Goal: Task Accomplishment & Management: Complete application form

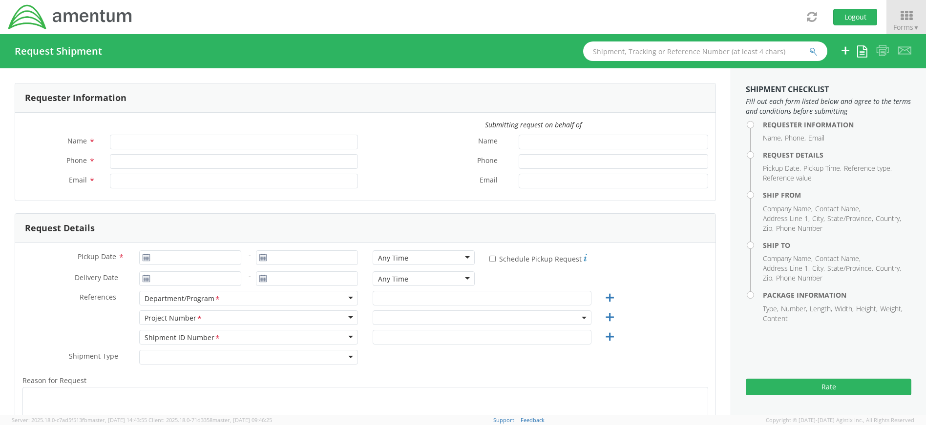
type input "[PERSON_NAME]"
type input "4437371259"
type input "[PERSON_NAME][EMAIL_ADDRESS][PERSON_NAME][DOMAIN_NAME]"
select select "4407.0.0001.0001.TVL"
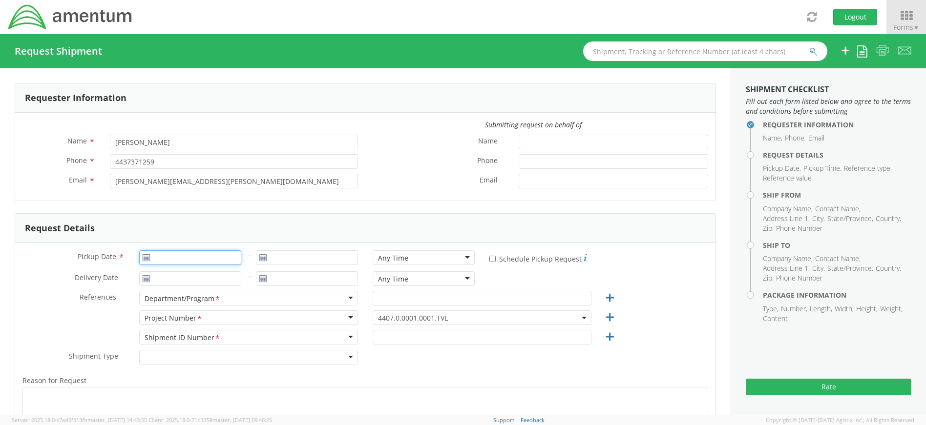
type input "[DATE]"
click at [205, 261] on input "[DATE]" at bounding box center [190, 258] width 102 height 15
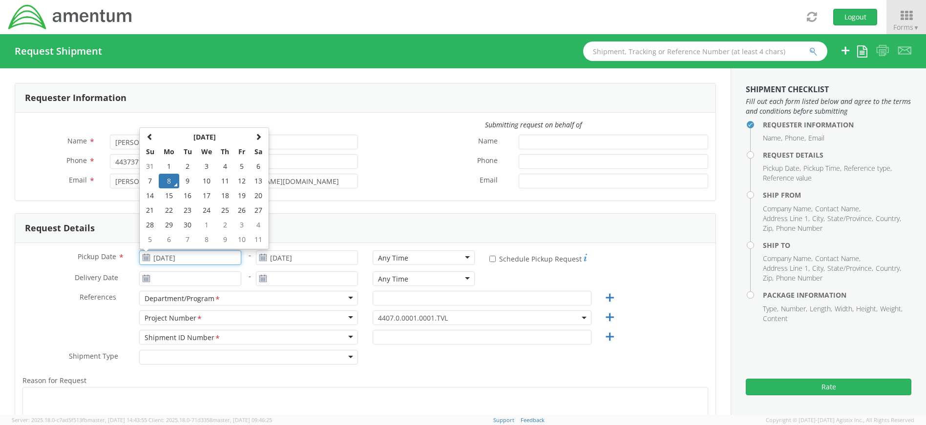
click at [168, 180] on td "8" at bounding box center [169, 181] width 21 height 15
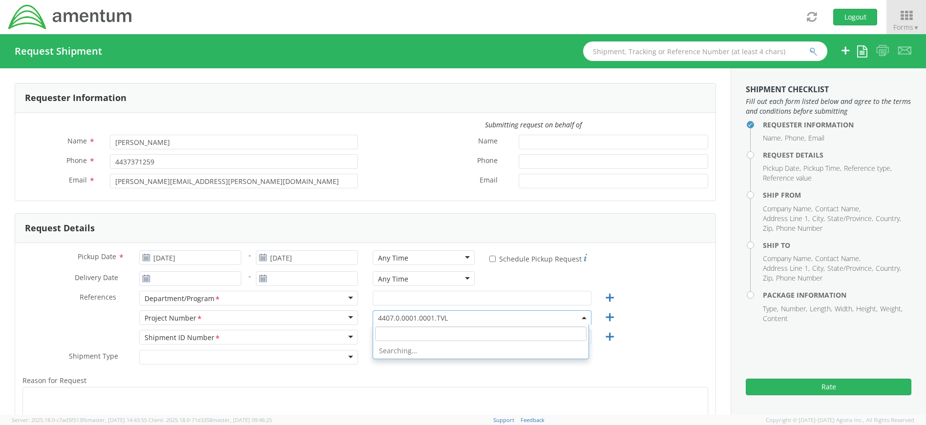
click at [468, 316] on span "4407.0.0001.0001.TVL" at bounding box center [482, 318] width 208 height 9
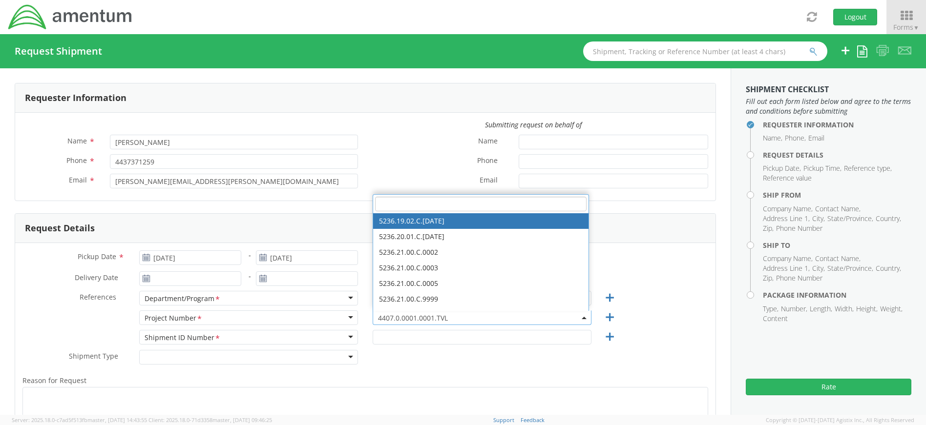
click at [468, 207] on input "search" at bounding box center [480, 204] width 211 height 15
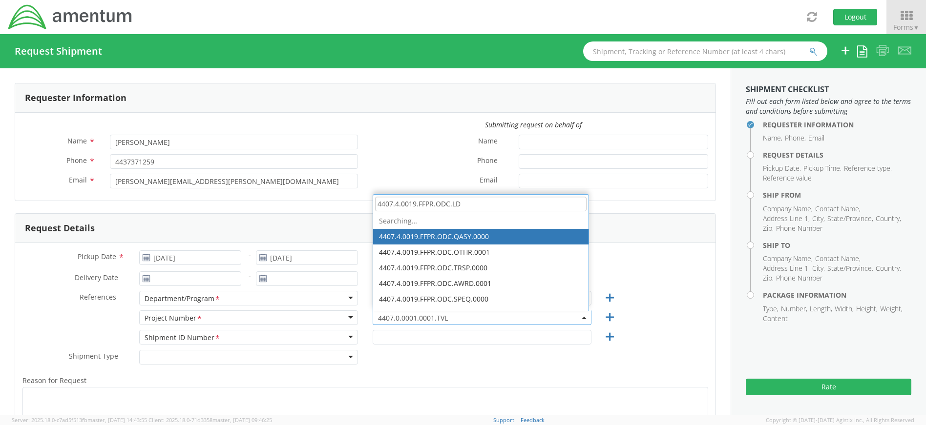
type input "4407.4.0019.FFPR.ODC.LDP"
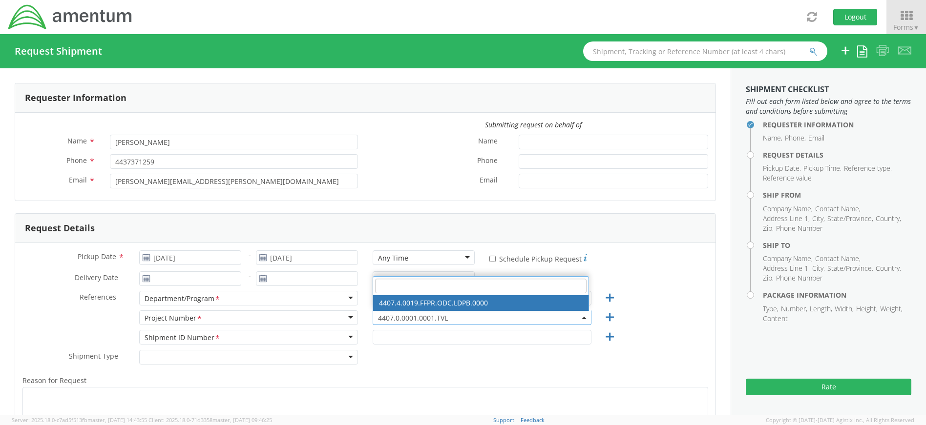
select select "4407.4.0019.FFPR.ODC.LDPB.0000"
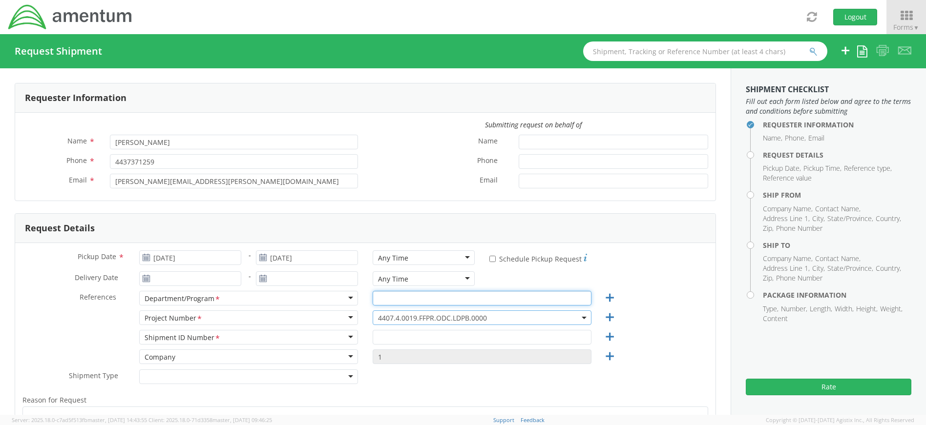
click at [424, 302] on input "text" at bounding box center [482, 298] width 219 height 15
type input "c"
type input "Collections"
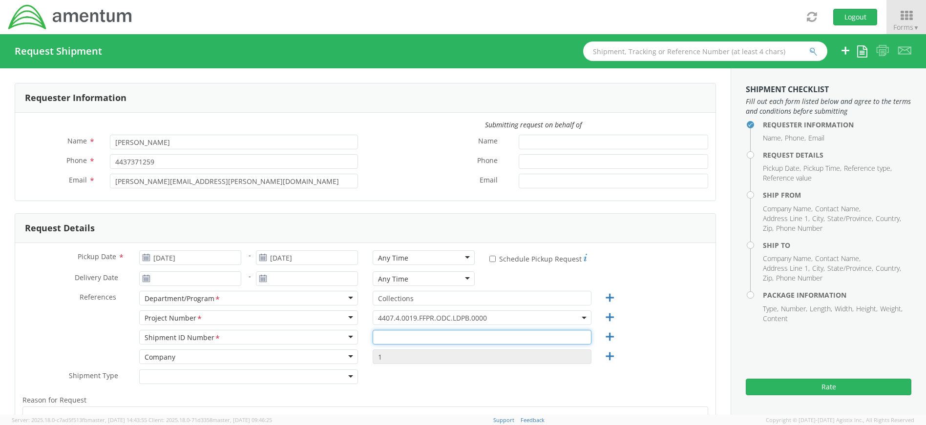
click at [437, 337] on input "text" at bounding box center [482, 337] width 219 height 15
type input "4437371259"
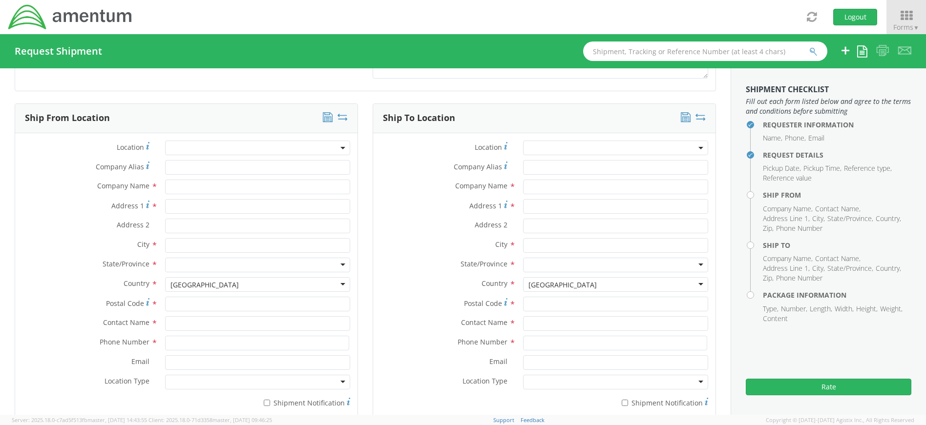
scroll to position [488, 0]
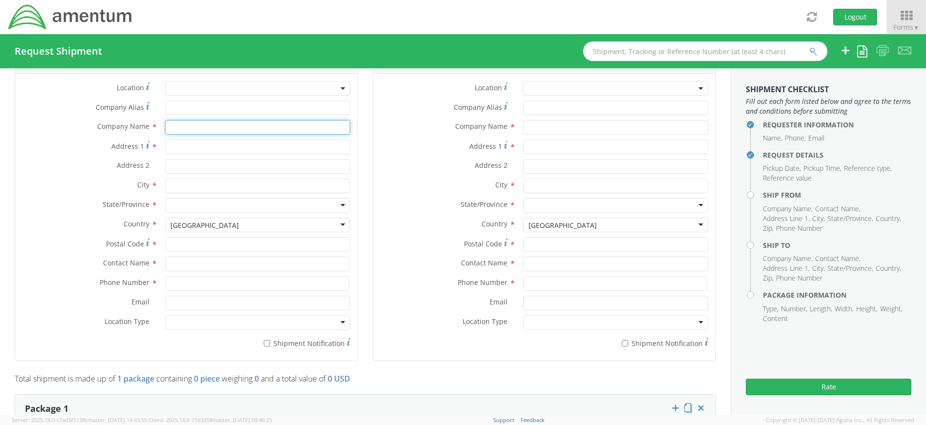
click at [209, 127] on input "text" at bounding box center [257, 127] width 185 height 15
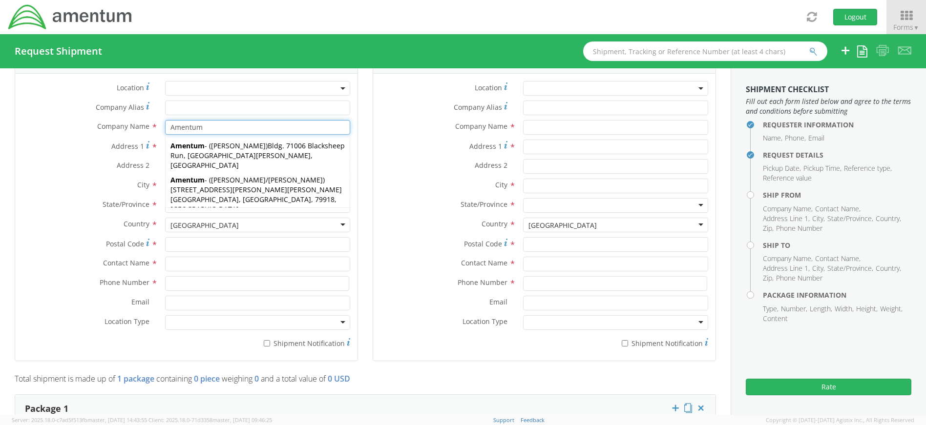
type input "Amentum"
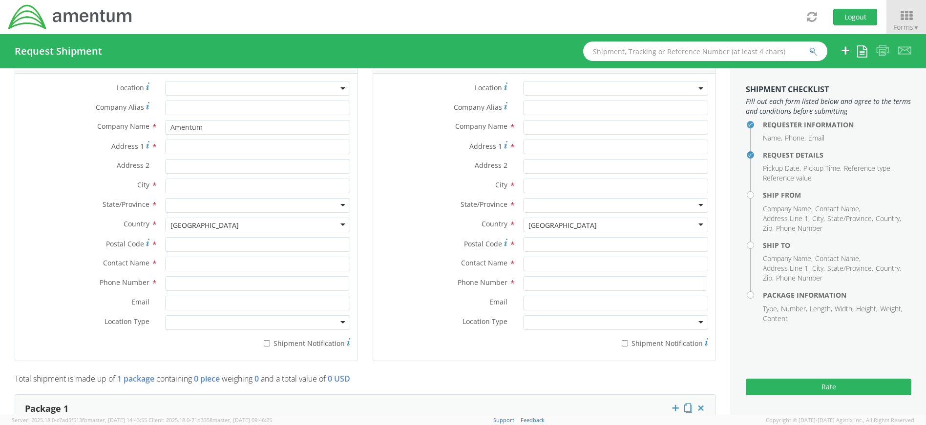
click at [354, 158] on div "Ship From Location Location * Company Alias * Company Name * Amentum [GEOGRAPHI…" at bounding box center [186, 202] width 343 height 317
click at [250, 145] on input "Address 1 *" at bounding box center [257, 147] width 185 height 15
type input "[STREET_ADDRESS]"
click at [317, 168] on input "Address 2 *" at bounding box center [257, 166] width 185 height 15
type input "Suite 400"
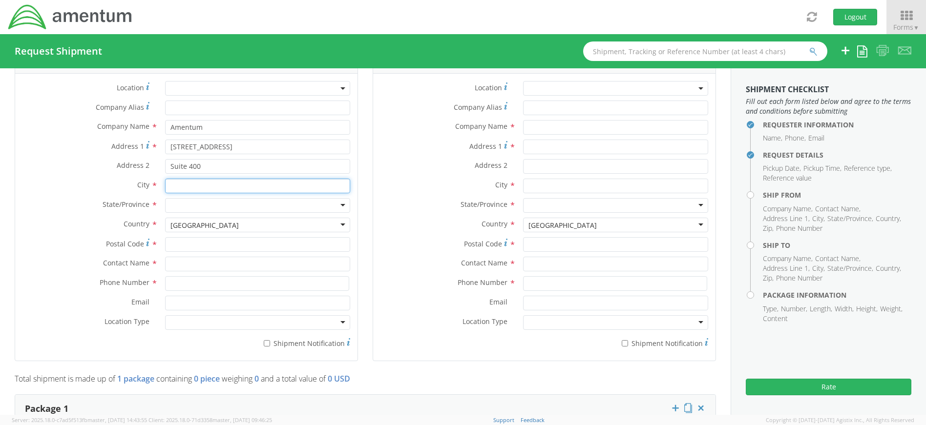
click at [283, 183] on input "text" at bounding box center [257, 186] width 185 height 15
type input "[PERSON_NAME]"
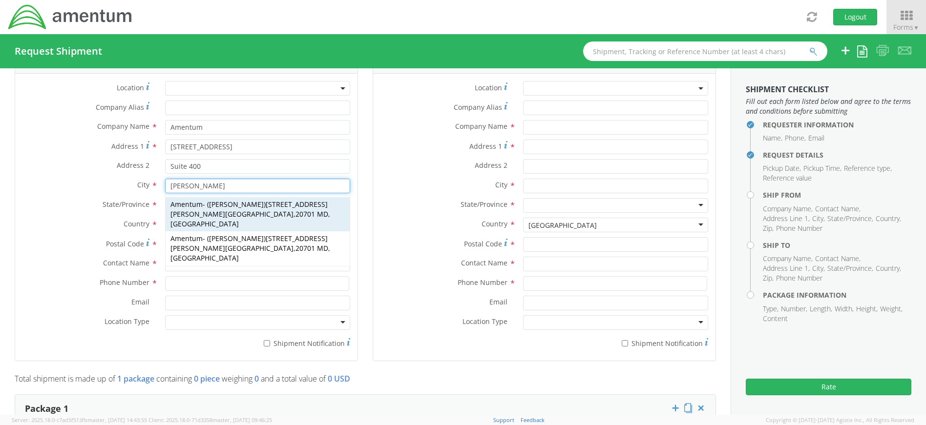
click at [299, 210] on span "20701 MD, [GEOGRAPHIC_DATA]" at bounding box center [250, 219] width 160 height 19
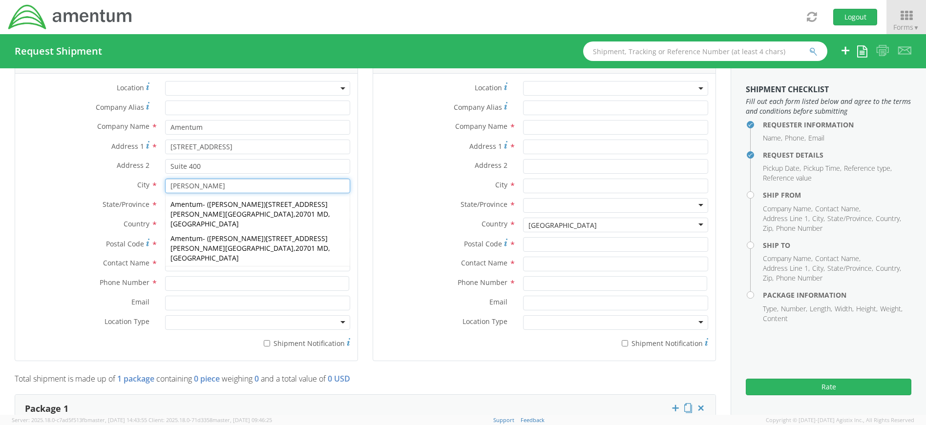
type input "[STREET_ADDRESS]"
type input "[GEOGRAPHIC_DATA]"
type input "20701"
type input "[PERSON_NAME]"
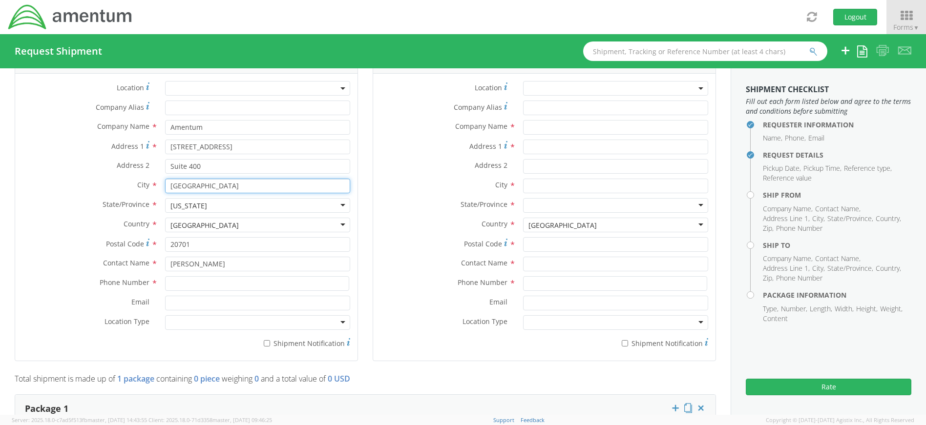
type input "[GEOGRAPHIC_DATA]"
click at [254, 283] on input at bounding box center [257, 283] width 184 height 15
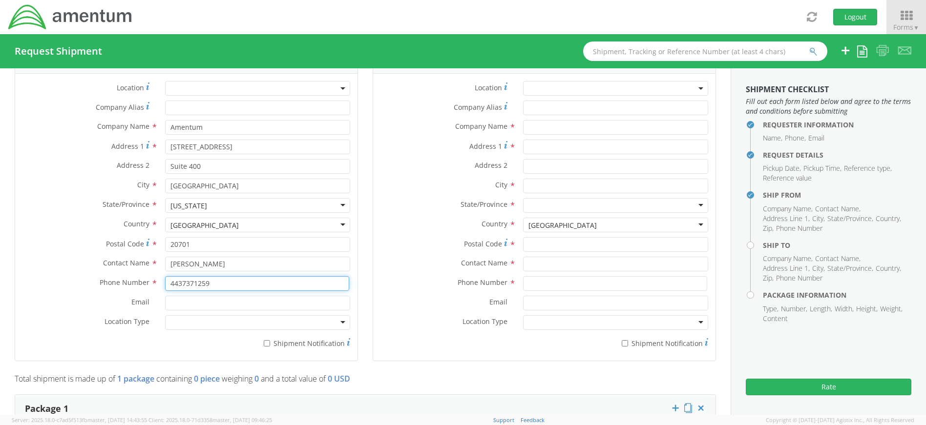
type input "4437371259"
click at [397, 253] on div "Postal Code *" at bounding box center [544, 247] width 342 height 20
click at [540, 128] on input "text" at bounding box center [615, 127] width 185 height 15
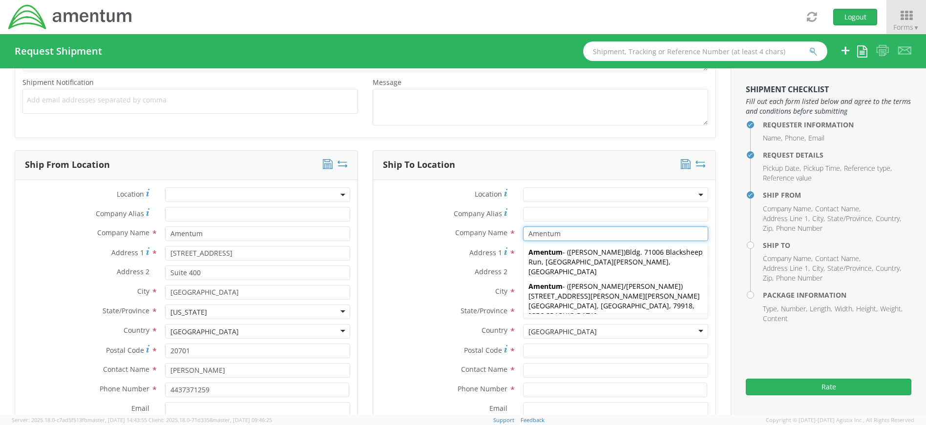
scroll to position [429, 0]
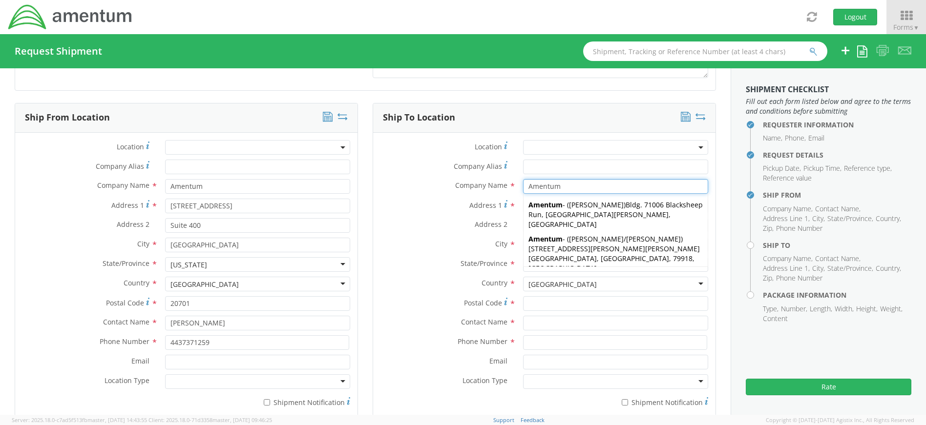
type input "Amentum"
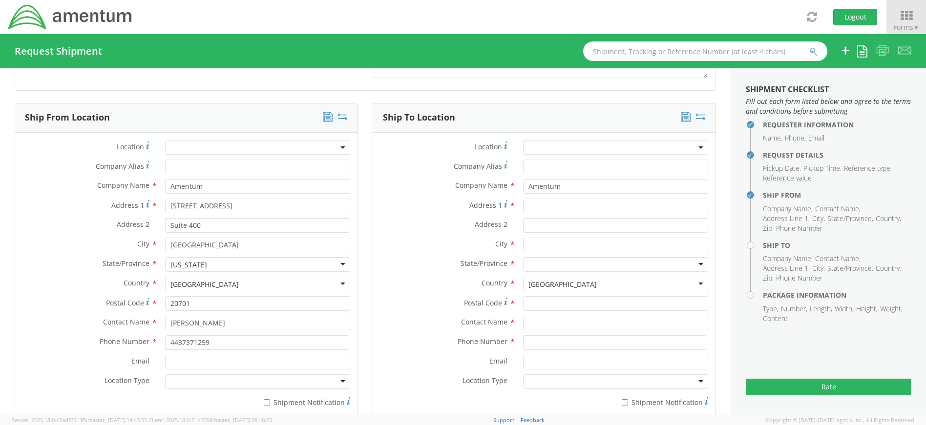
click at [710, 177] on div "Ship To Location Location * Company Alias * Company Name * Amentum [GEOGRAPHIC_…" at bounding box center [544, 268] width 358 height 330
click at [592, 204] on input "Address 1 *" at bounding box center [615, 206] width 185 height 15
type input "[STREET_ADDRESS][PERSON_NAME]"
click at [559, 224] on input "Address 2 *" at bounding box center [615, 225] width 185 height 15
type input "Suite 200"
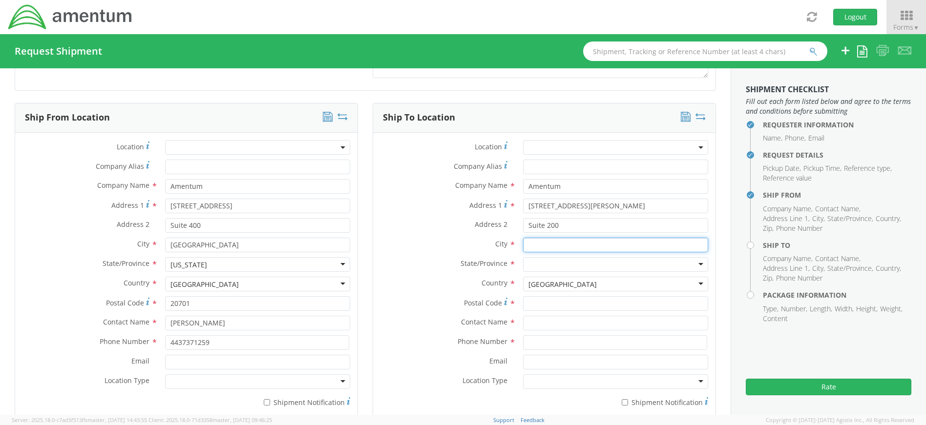
click at [554, 243] on input "text" at bounding box center [615, 245] width 185 height 15
click at [597, 260] on div "searching..." at bounding box center [616, 263] width 184 height 15
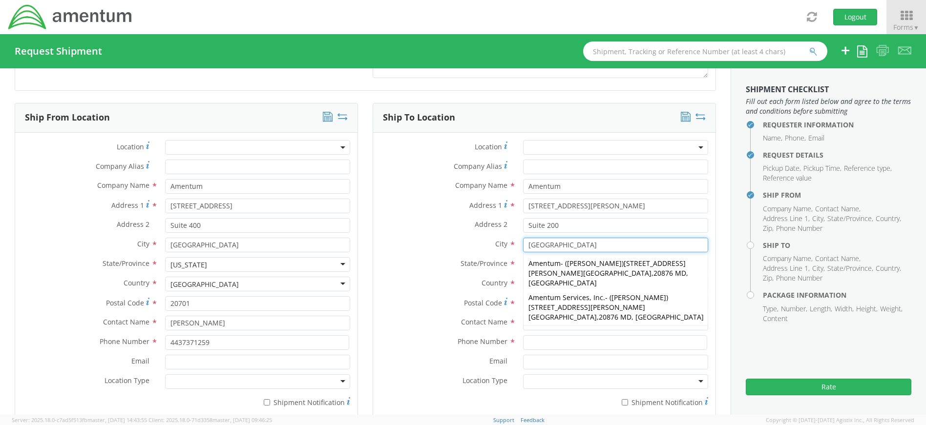
type input "[GEOGRAPHIC_DATA]"
click at [713, 270] on div "Ship To Location Location * Company Alias * Company Name * Amentum [GEOGRAPHIC_…" at bounding box center [544, 268] width 358 height 330
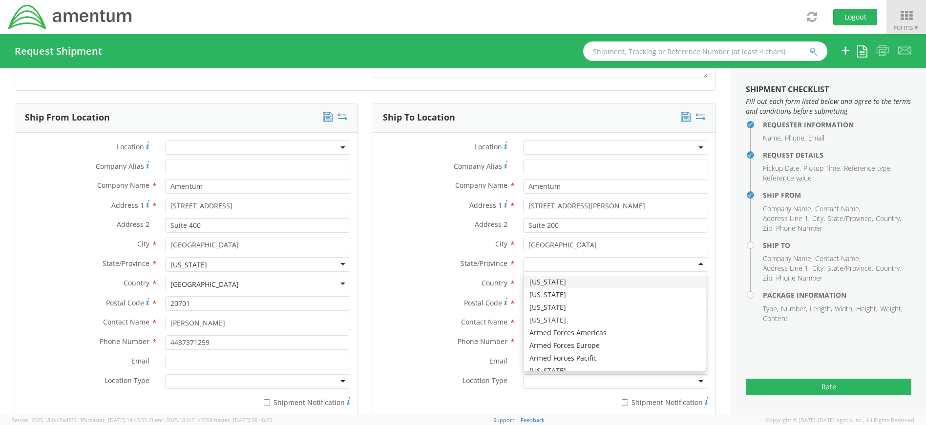
click at [558, 260] on div at bounding box center [615, 264] width 185 height 15
type input "m"
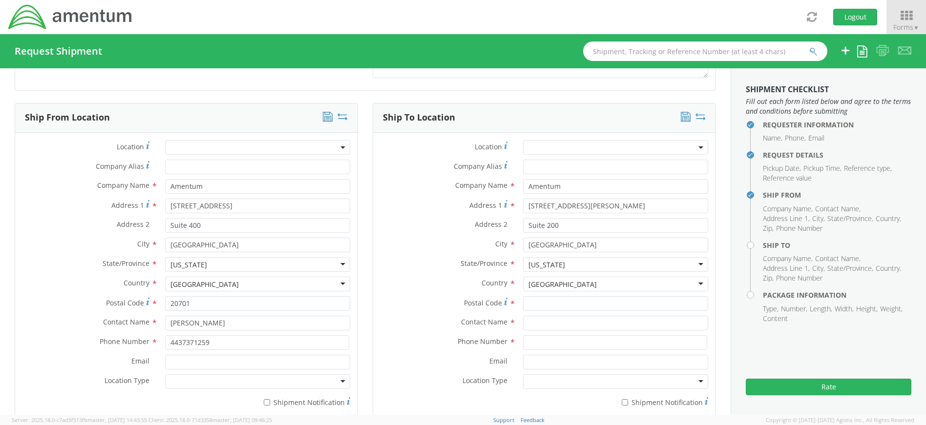
scroll to position [0, 0]
click at [543, 307] on input "Postal Code *" at bounding box center [615, 303] width 185 height 15
type input "20876"
click at [551, 323] on input "text" at bounding box center [615, 323] width 185 height 15
type input "[PERSON_NAME]"
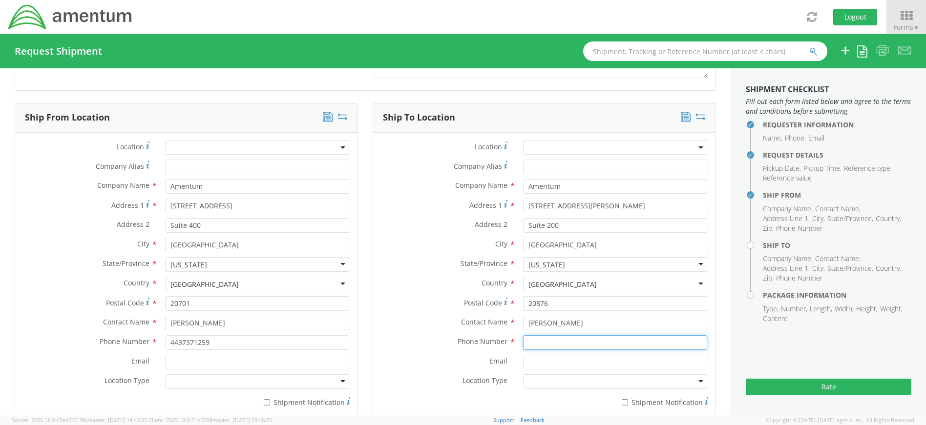
click at [561, 344] on input at bounding box center [615, 343] width 184 height 15
click at [573, 341] on input at bounding box center [615, 343] width 184 height 15
type input "[PHONE_NUMBER]"
click at [731, 344] on aside "Shipment Checklist Fill out each form listed below and agree to the terms and c…" at bounding box center [828, 241] width 195 height 347
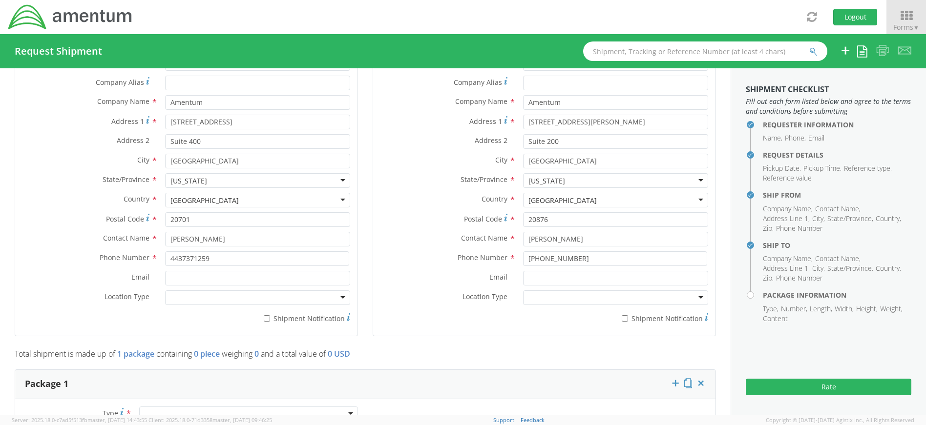
scroll to position [673, 0]
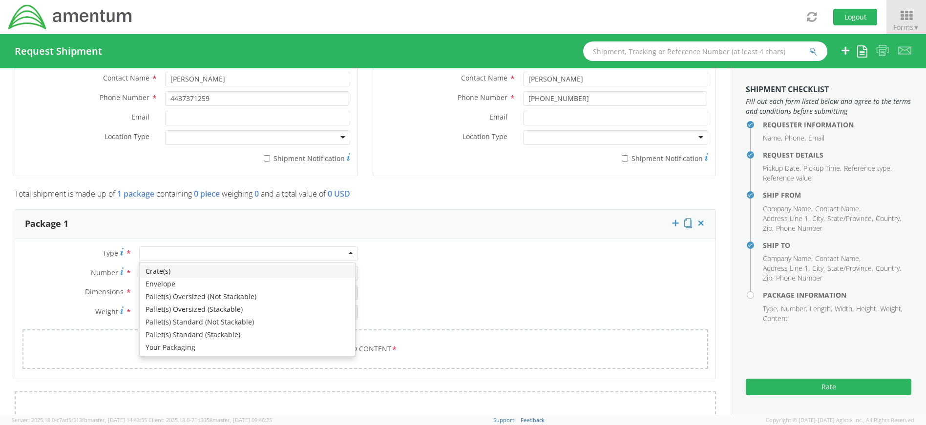
click at [343, 254] on div at bounding box center [248, 254] width 219 height 15
type input "1"
type input "9.5"
type input "12.5"
type input "0.25"
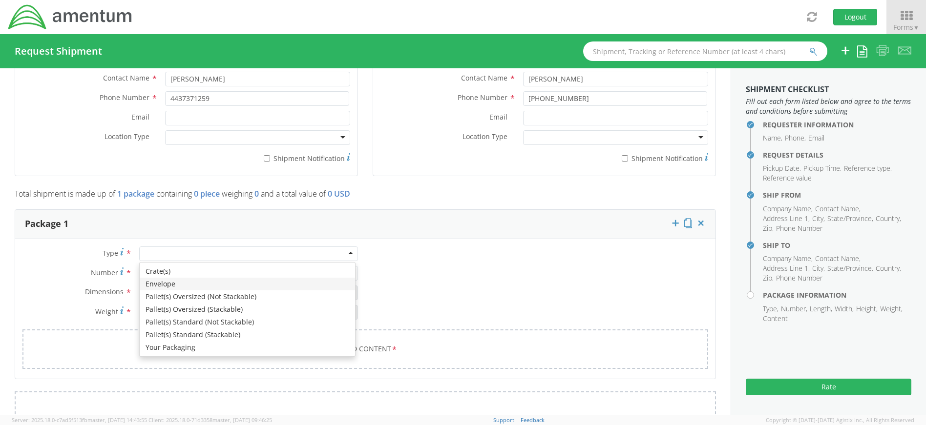
type input "1"
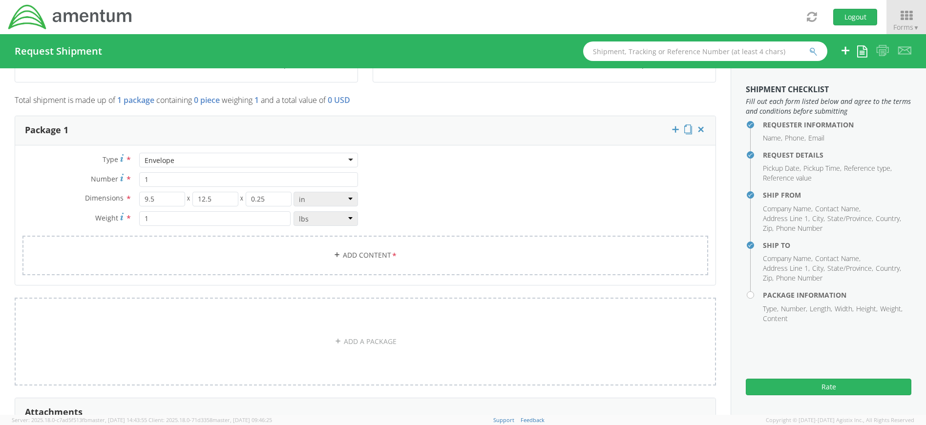
scroll to position [771, 0]
click at [363, 252] on link "Add Content *" at bounding box center [365, 252] width 686 height 40
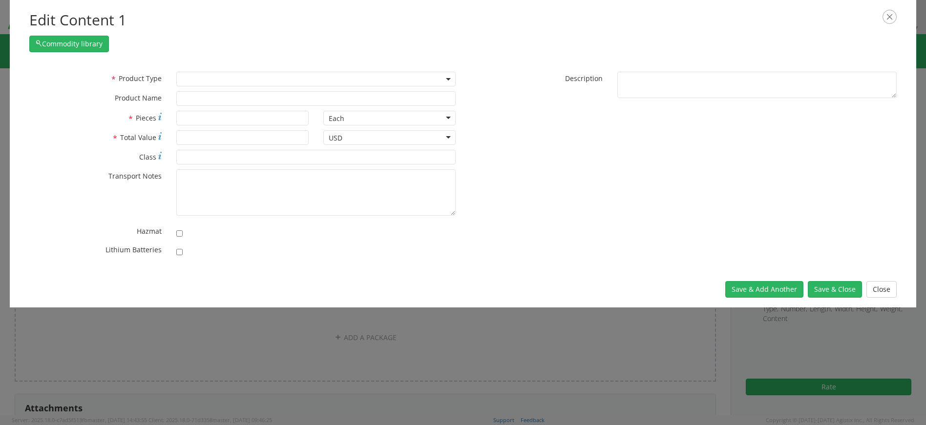
click at [257, 81] on span at bounding box center [315, 79] width 279 height 15
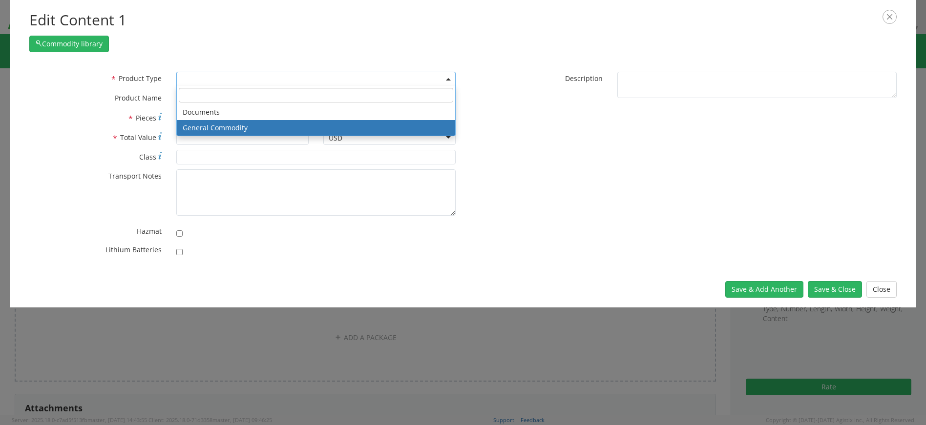
select select "COMMODITY"
type input "General Commodity"
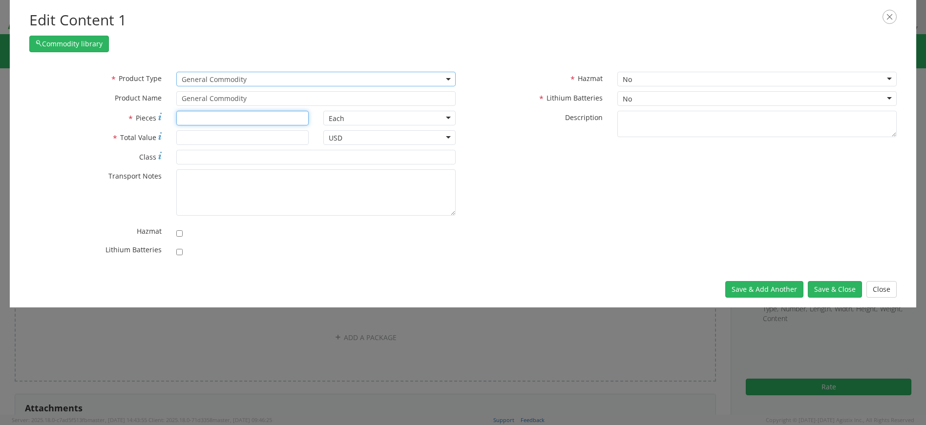
click at [239, 118] on input "* Pieces" at bounding box center [242, 118] width 132 height 15
type input "1"
click at [221, 135] on input "* Total Value" at bounding box center [242, 137] width 132 height 15
type input "20"
click at [835, 286] on button "Save & Close" at bounding box center [835, 289] width 54 height 17
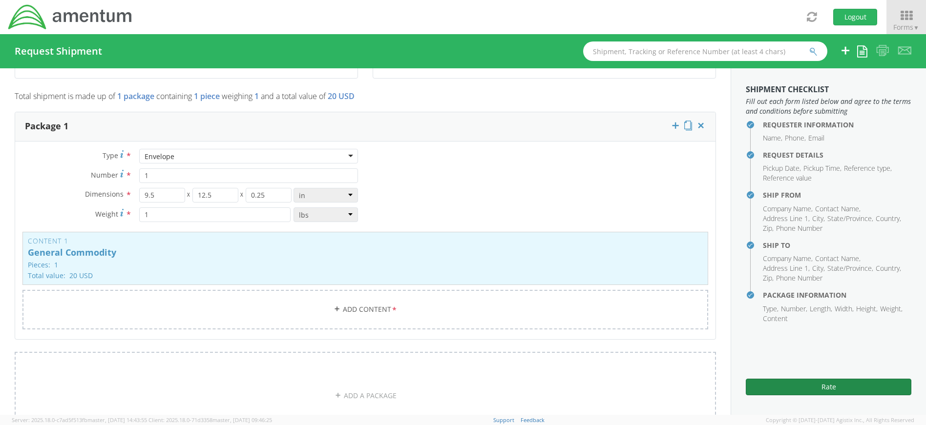
click at [831, 390] on button "Rate" at bounding box center [829, 387] width 166 height 17
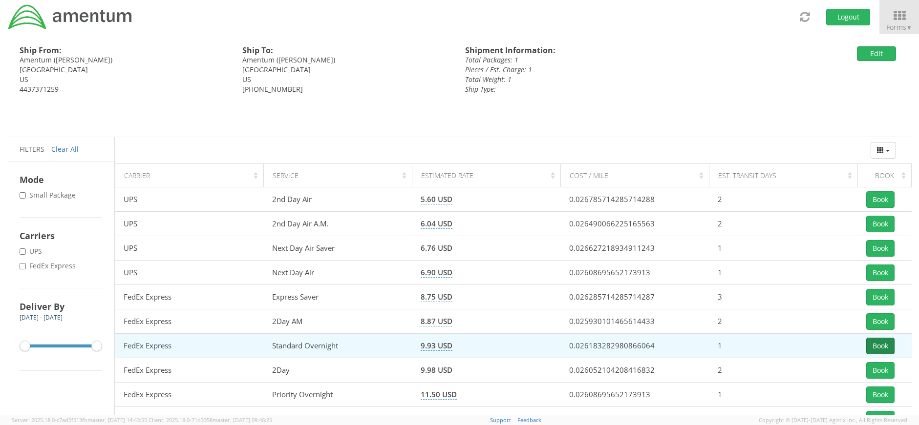
click at [880, 346] on button "Book" at bounding box center [880, 346] width 28 height 17
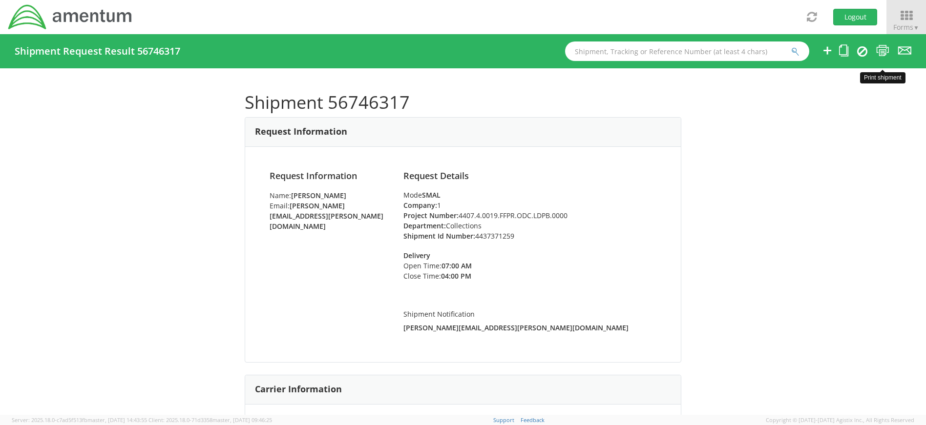
click at [883, 49] on icon at bounding box center [882, 50] width 13 height 12
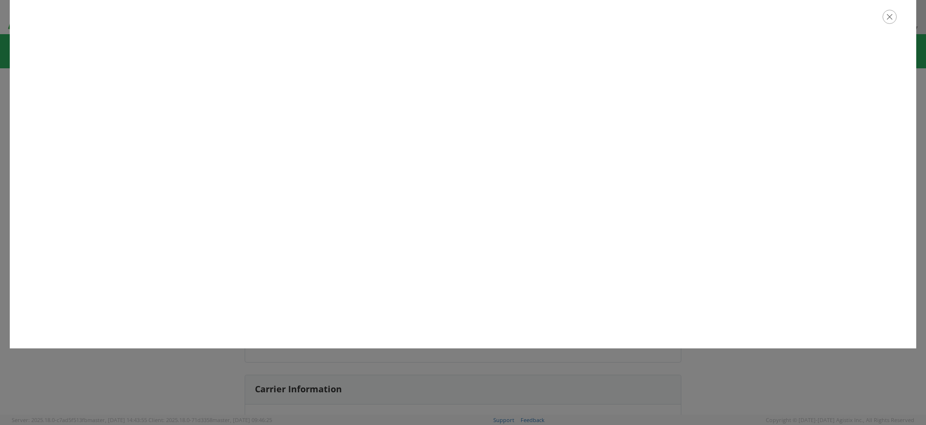
click at [892, 21] on icon "button" at bounding box center [889, 17] width 14 height 14
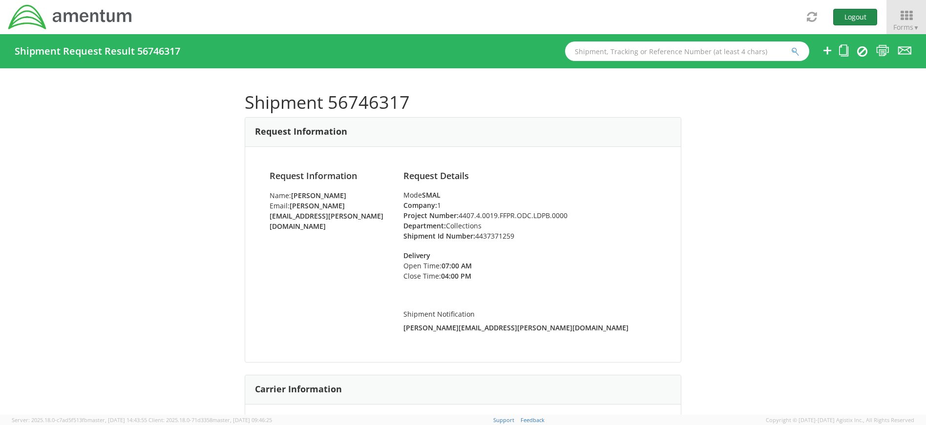
click at [860, 14] on button "Logout" at bounding box center [855, 17] width 44 height 17
